Goal: Transaction & Acquisition: Subscribe to service/newsletter

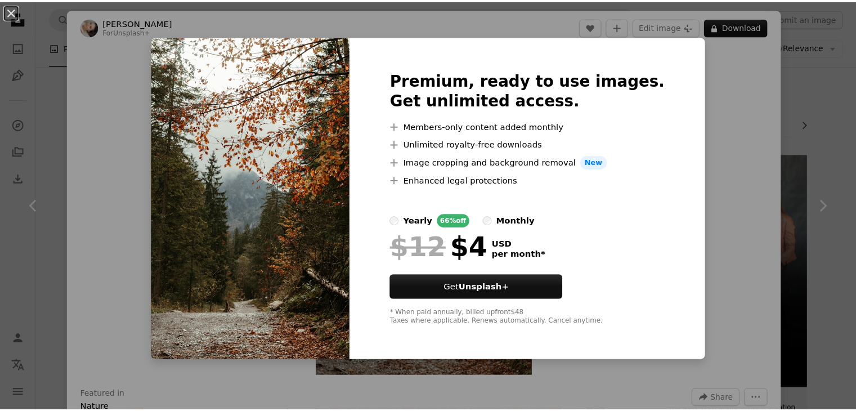
scroll to position [725, 0]
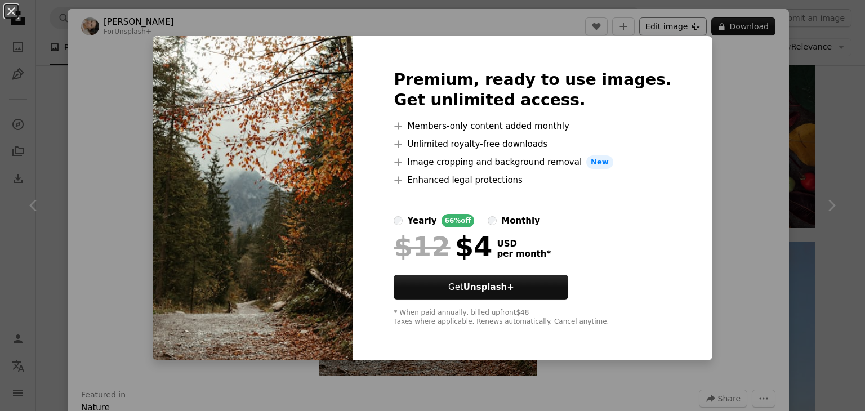
click at [678, 32] on div "An X shape Premium, ready to use images. Get unlimited access. A plus sign Memb…" at bounding box center [432, 205] width 865 height 411
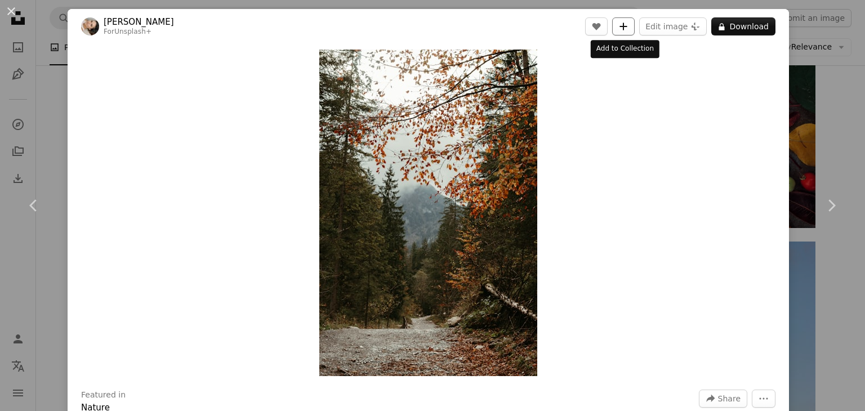
click at [624, 23] on icon "A plus sign" at bounding box center [623, 26] width 9 height 9
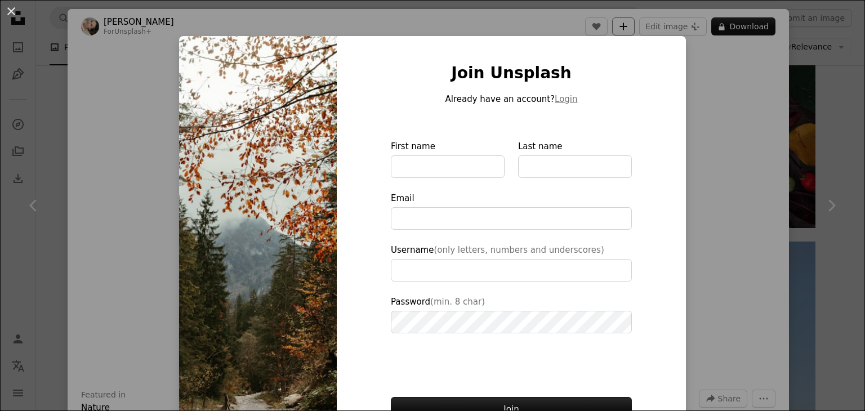
click at [624, 23] on div "An X shape Join Unsplash Already have an account? Login First name Last name Em…" at bounding box center [432, 205] width 865 height 411
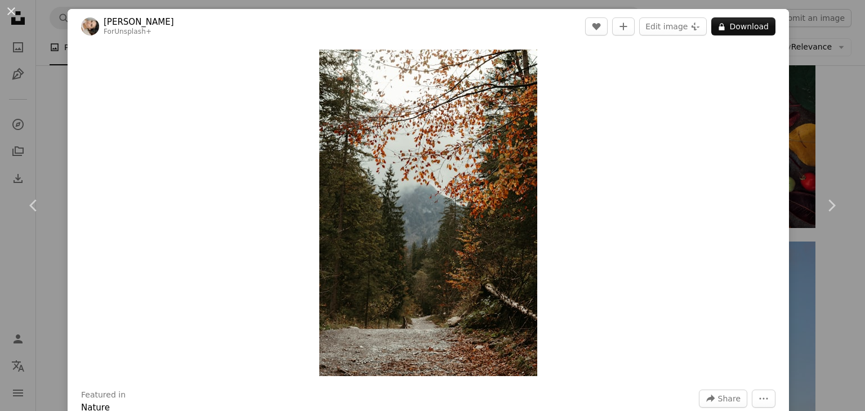
click at [741, 16] on header "[PERSON_NAME] For Unsplash+ A heart A plus sign Edit image Plus sign for Unspla…" at bounding box center [428, 26] width 721 height 35
click at [741, 26] on button "A lock Download" at bounding box center [743, 26] width 64 height 18
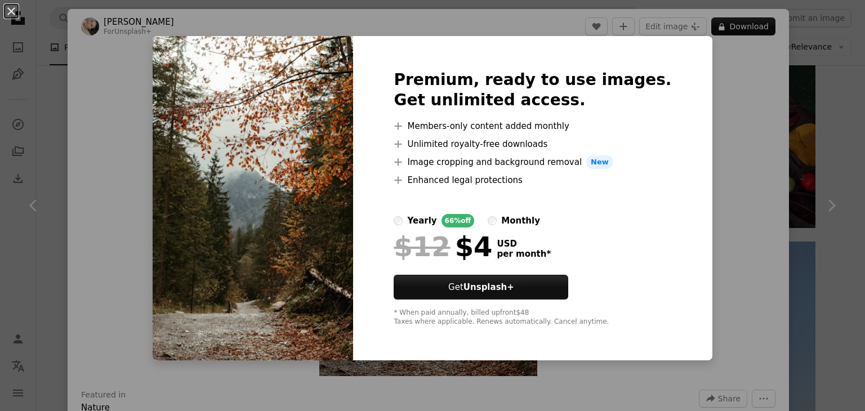
click at [738, 61] on div "An X shape Premium, ready to use images. Get unlimited access. A plus sign Memb…" at bounding box center [432, 205] width 865 height 411
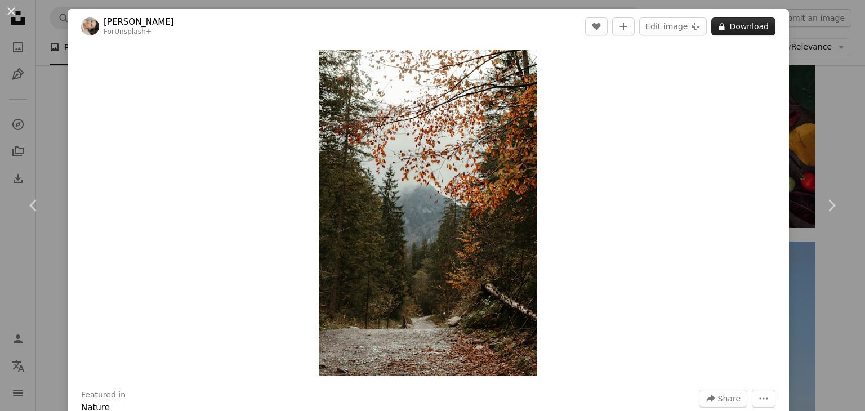
click at [751, 29] on button "A lock Download" at bounding box center [743, 26] width 64 height 18
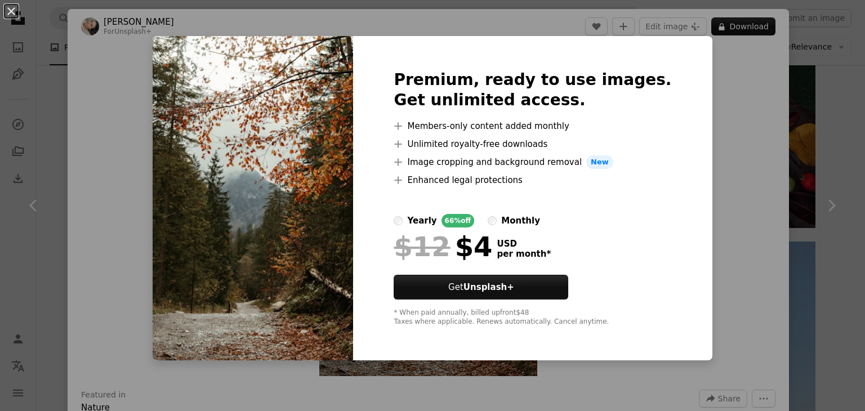
click at [471, 218] on div "66% off" at bounding box center [457, 221] width 33 height 14
click at [415, 220] on div "Premium, ready to use images. Get unlimited access. A plus sign Members-only co…" at bounding box center [532, 198] width 359 height 324
click at [755, 123] on div "An X shape Premium, ready to use images. Get unlimited access. A plus sign Memb…" at bounding box center [432, 205] width 865 height 411
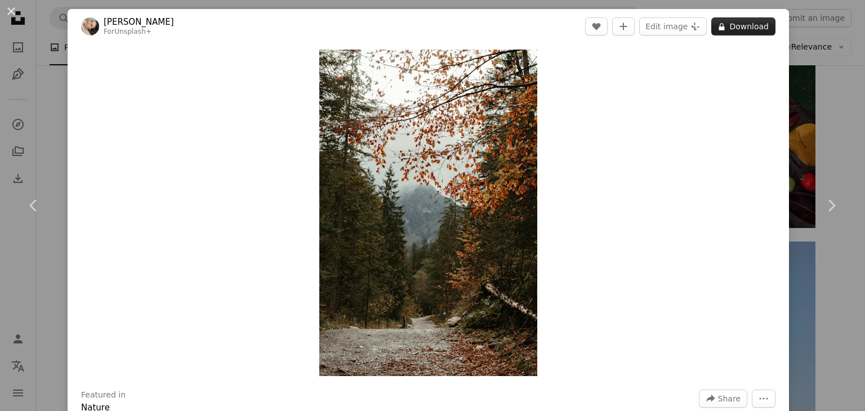
click at [711, 23] on button "A lock Download" at bounding box center [743, 26] width 64 height 18
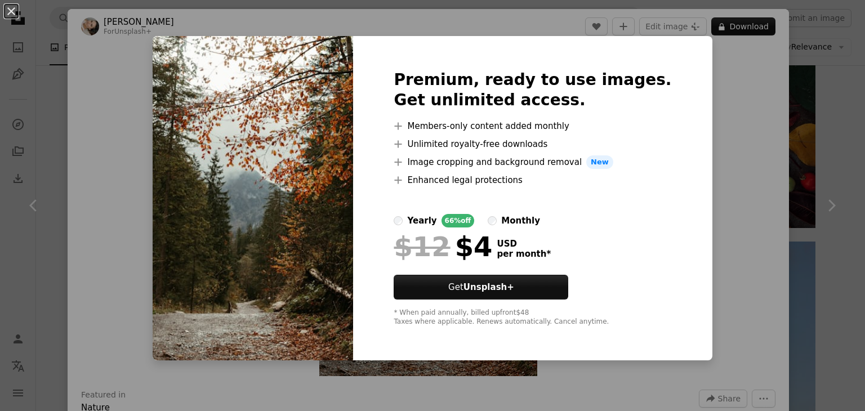
click at [704, 126] on div "An X shape Premium, ready to use images. Get unlimited access. A plus sign Memb…" at bounding box center [432, 205] width 865 height 411
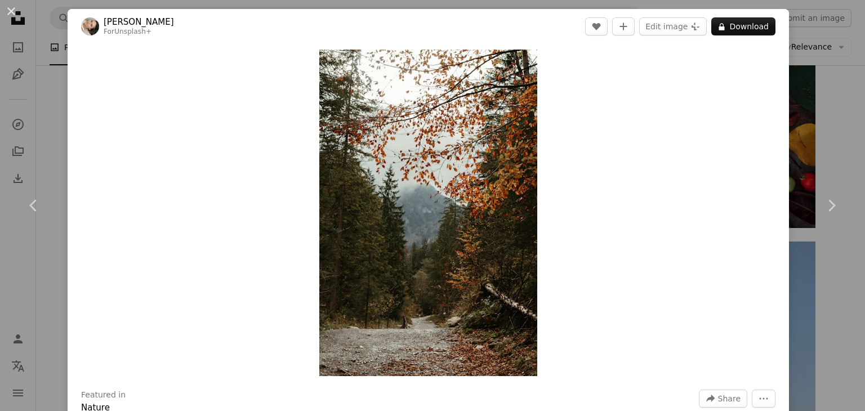
click at [696, 83] on div "Zoom in" at bounding box center [428, 213] width 721 height 338
drag, startPoint x: 101, startPoint y: 31, endPoint x: 129, endPoint y: 26, distance: 28.6
click at [101, 31] on span "[PERSON_NAME] For Unsplash+" at bounding box center [127, 26] width 93 height 20
click at [16, 10] on button "An X shape" at bounding box center [12, 12] width 14 height 14
